Goal: Transaction & Acquisition: Purchase product/service

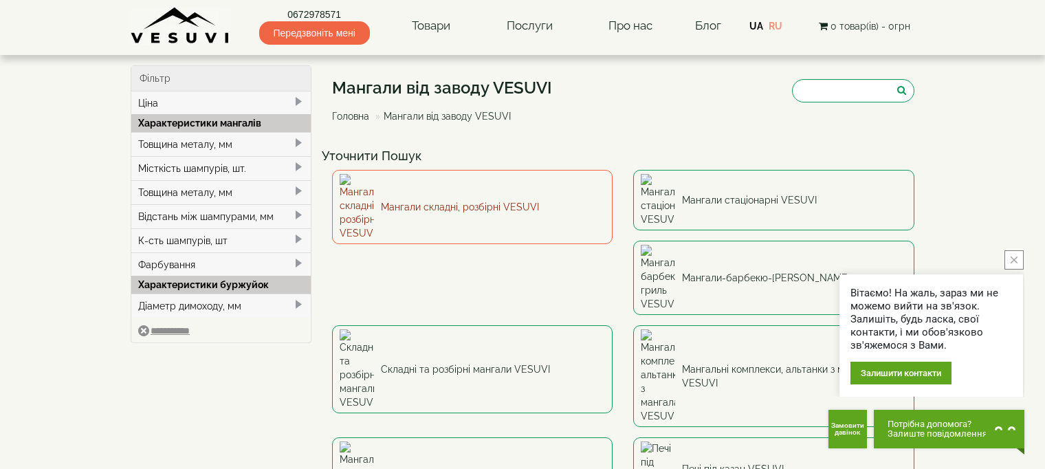
click at [458, 200] on link "Мангали складні, розбірні VESUVI" at bounding box center [472, 207] width 281 height 74
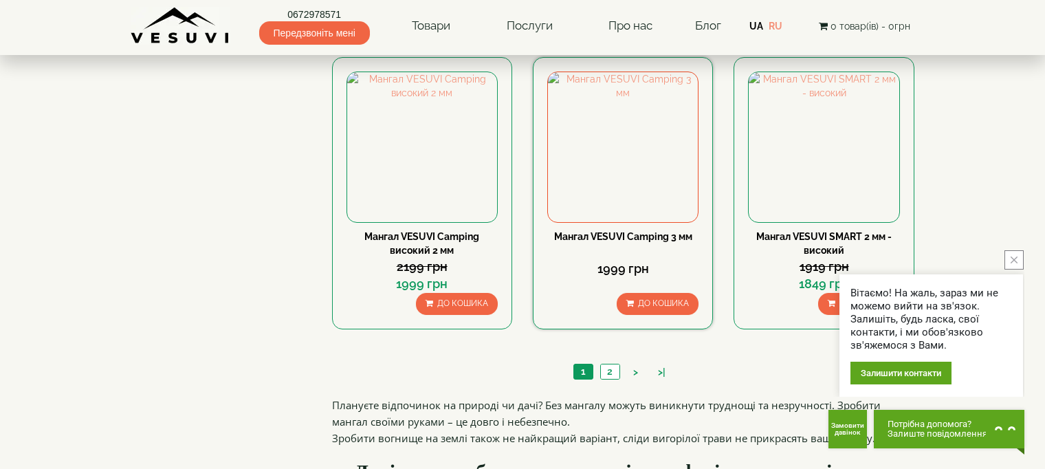
scroll to position [1513, 0]
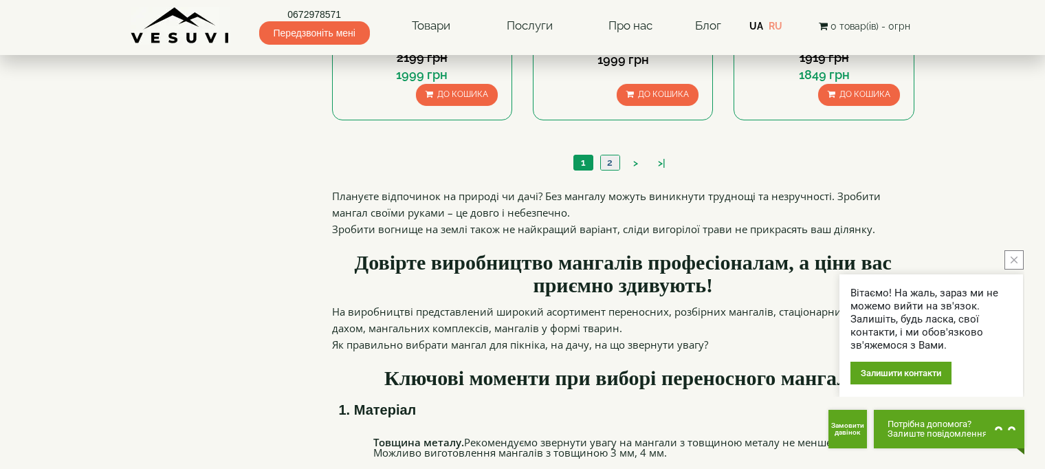
click at [610, 164] on link "2" at bounding box center [609, 162] width 19 height 14
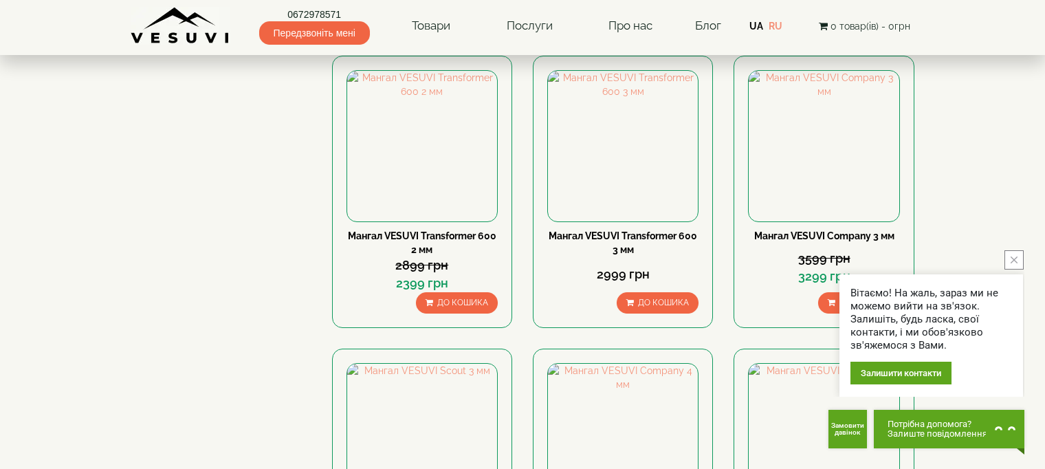
scroll to position [619, 0]
